Goal: Task Accomplishment & Management: Use online tool/utility

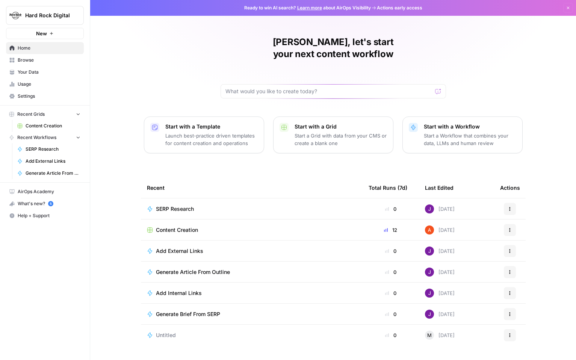
click at [455, 132] on p "Start a Workflow that combines your data, LLMs and human review" at bounding box center [470, 139] width 92 height 15
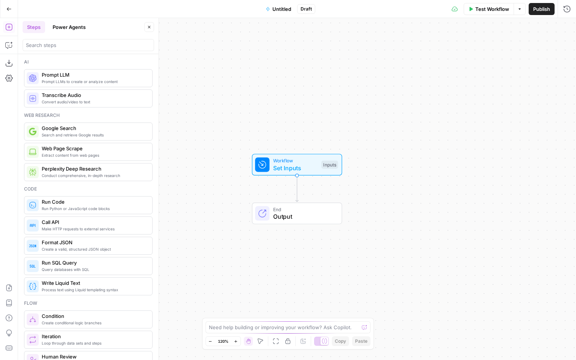
click at [62, 30] on button "Power Agents" at bounding box center [69, 27] width 42 height 12
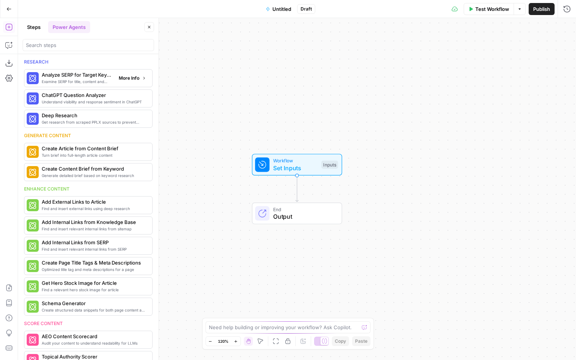
click at [87, 84] on span "Examine SERP for title, content and keyword patterns" at bounding box center [77, 81] width 71 height 6
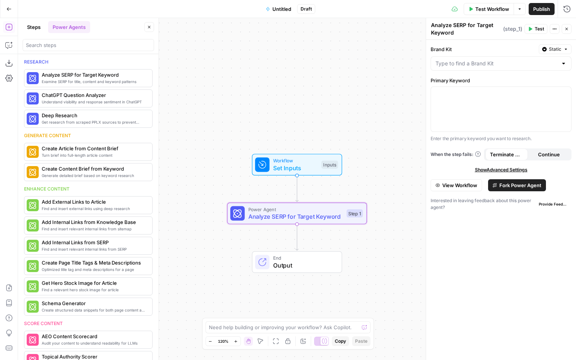
click at [6, 8] on icon "button" at bounding box center [8, 8] width 5 height 5
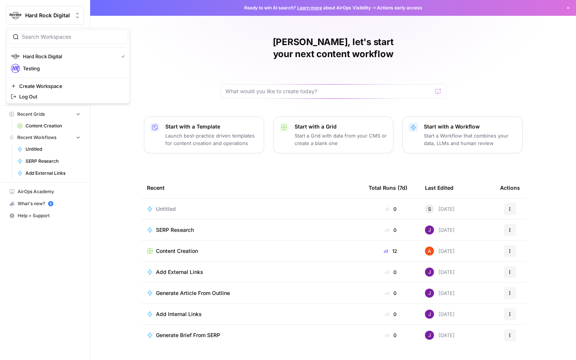
click at [63, 18] on span "Hard Rock Digital" at bounding box center [47, 16] width 45 height 8
